Goal: Task Accomplishment & Management: Use online tool/utility

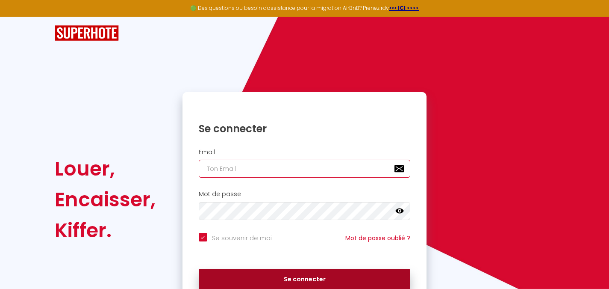
type input "[EMAIL_ADDRESS][PERSON_NAME][DOMAIN_NAME]"
click at [224, 275] on button "Se connecter" at bounding box center [305, 278] width 212 height 21
checkbox input "true"
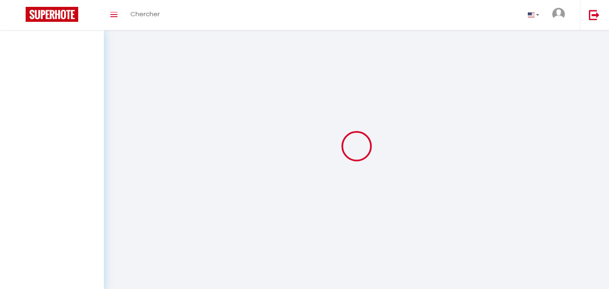
select select "2025"
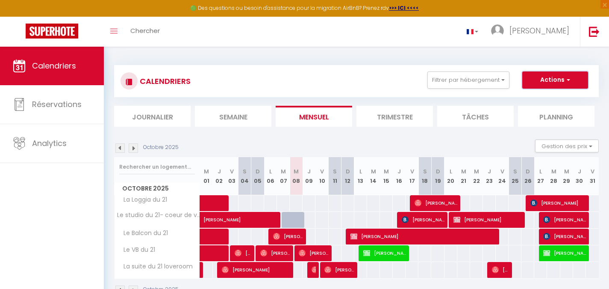
click at [566, 83] on span "button" at bounding box center [567, 79] width 5 height 9
click at [557, 113] on link "Exporter les réservations" at bounding box center [546, 112] width 74 height 13
type input "[EMAIL_ADDRESS][PERSON_NAME][DOMAIN_NAME]"
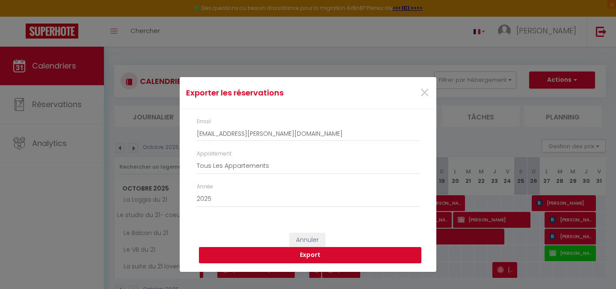
click at [250, 254] on button "Export" at bounding box center [310, 255] width 222 height 16
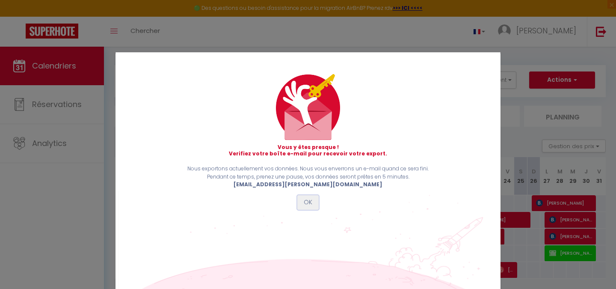
click at [304, 202] on button "OK" at bounding box center [307, 202] width 21 height 15
